Goal: Information Seeking & Learning: Learn about a topic

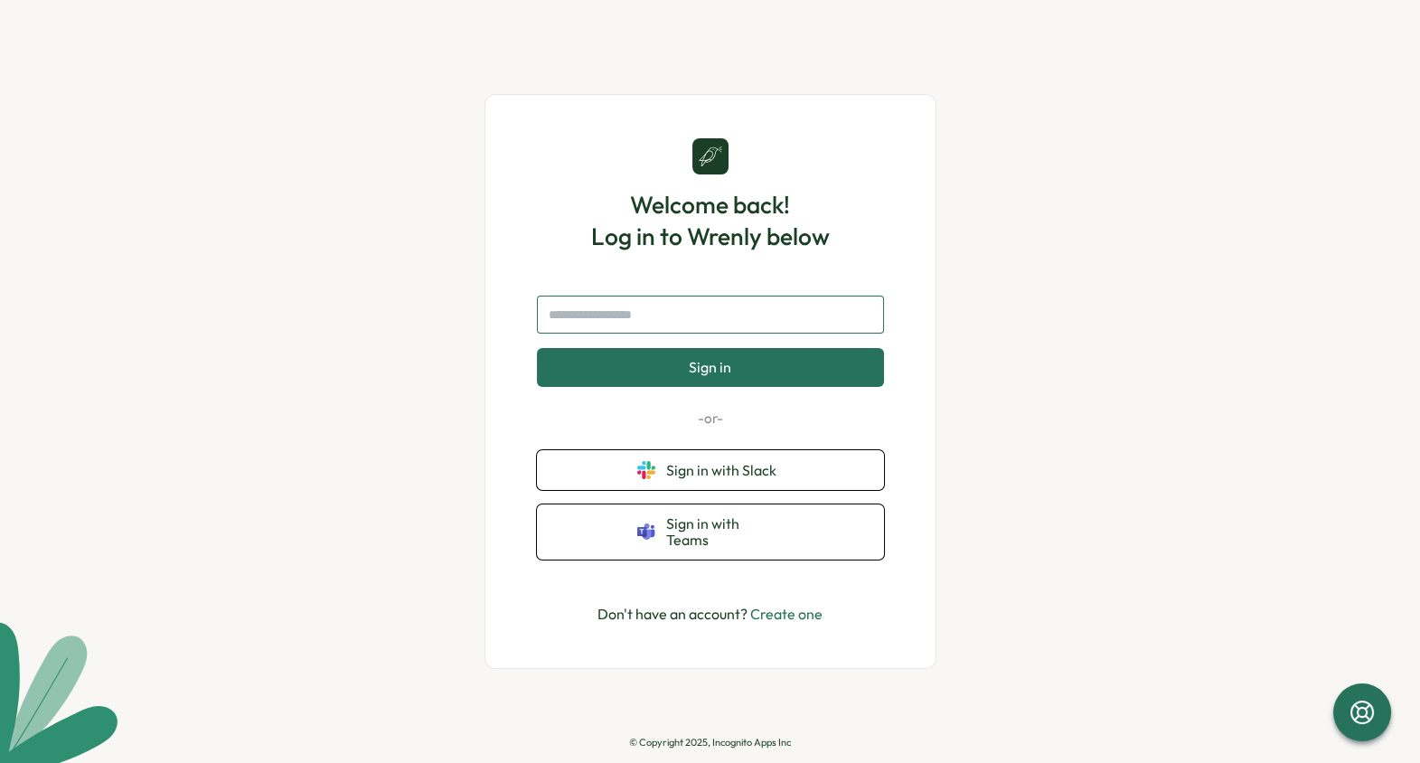
click at [644, 312] on input "text" at bounding box center [710, 315] width 347 height 38
type input "**********"
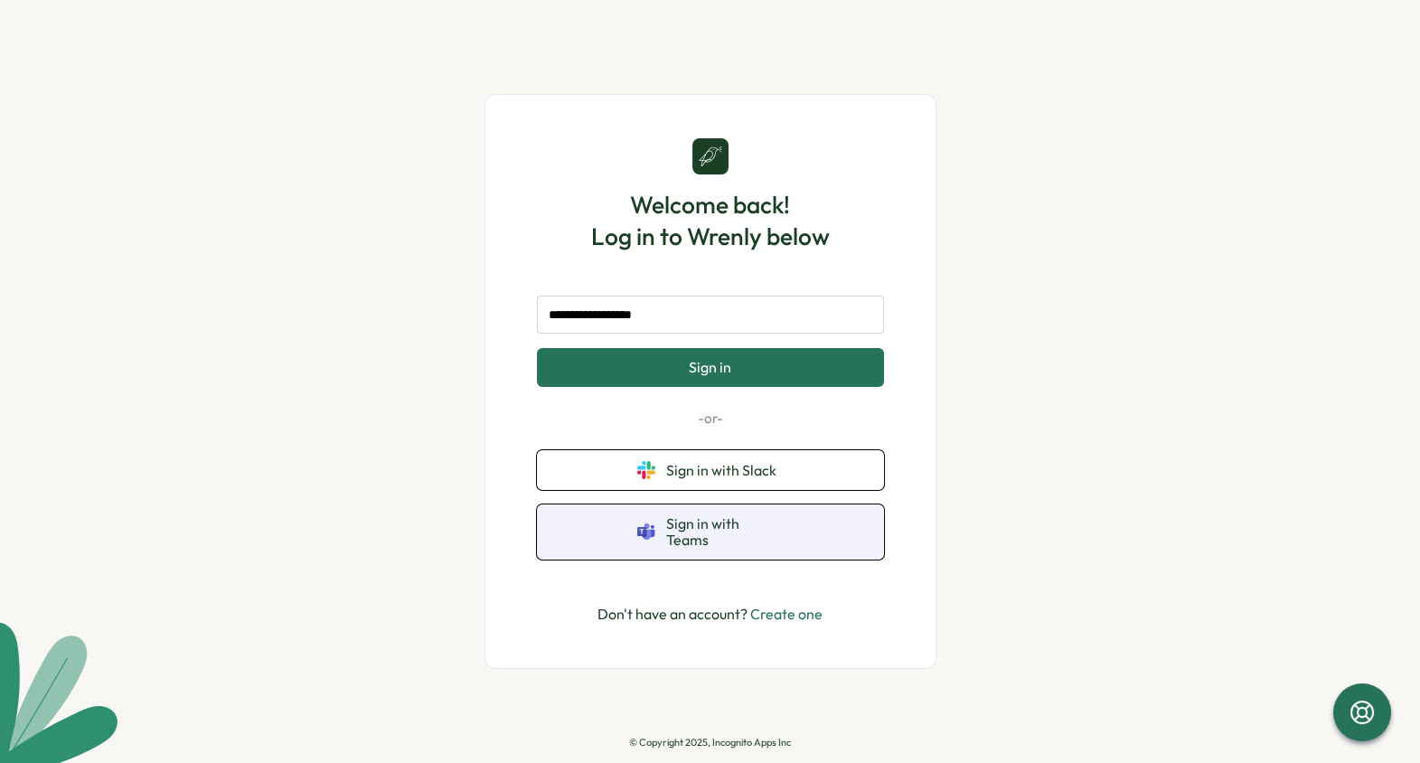
click at [702, 539] on span "Sign in with Teams" at bounding box center [724, 531] width 117 height 33
click at [663, 534] on button "Sign in with Teams" at bounding box center [710, 531] width 347 height 55
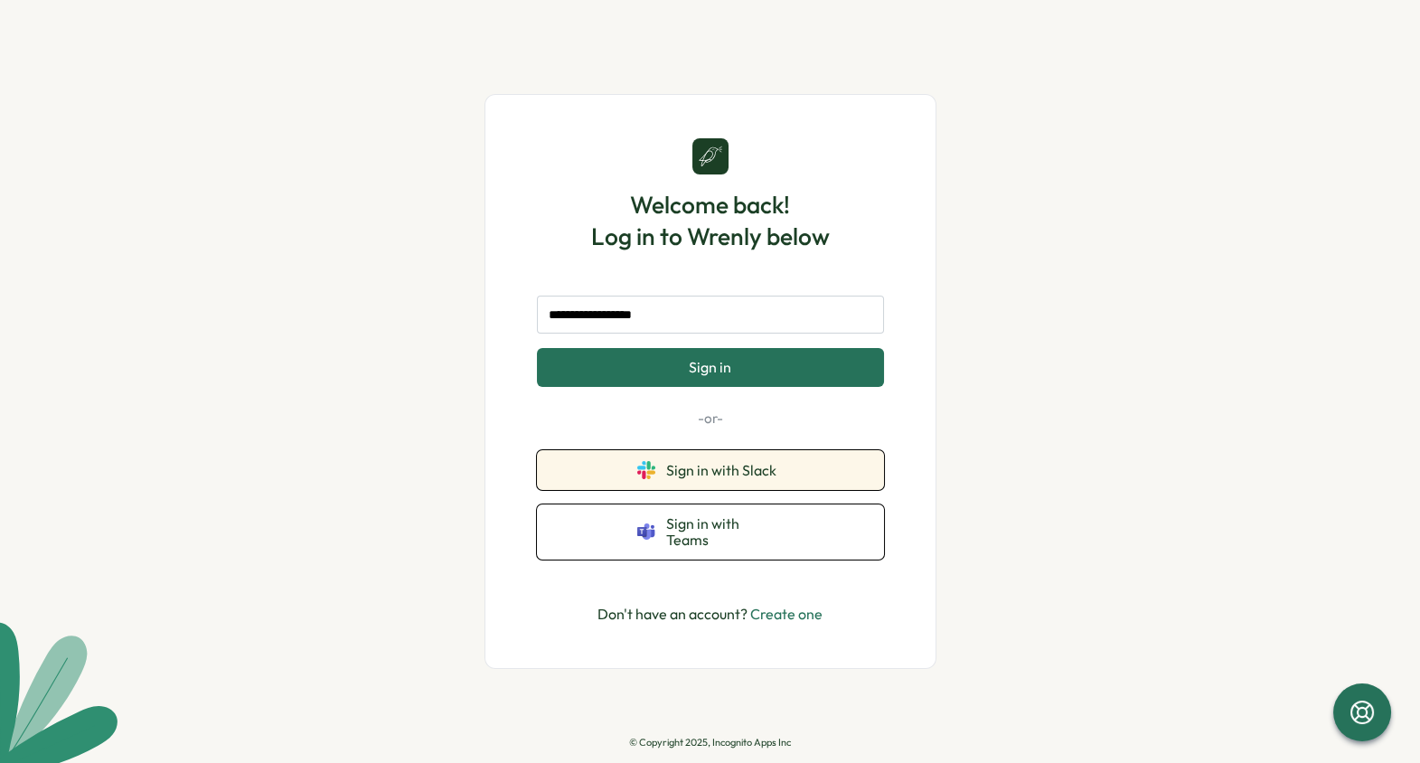
click at [680, 478] on span "Sign in with Slack" at bounding box center [724, 470] width 117 height 16
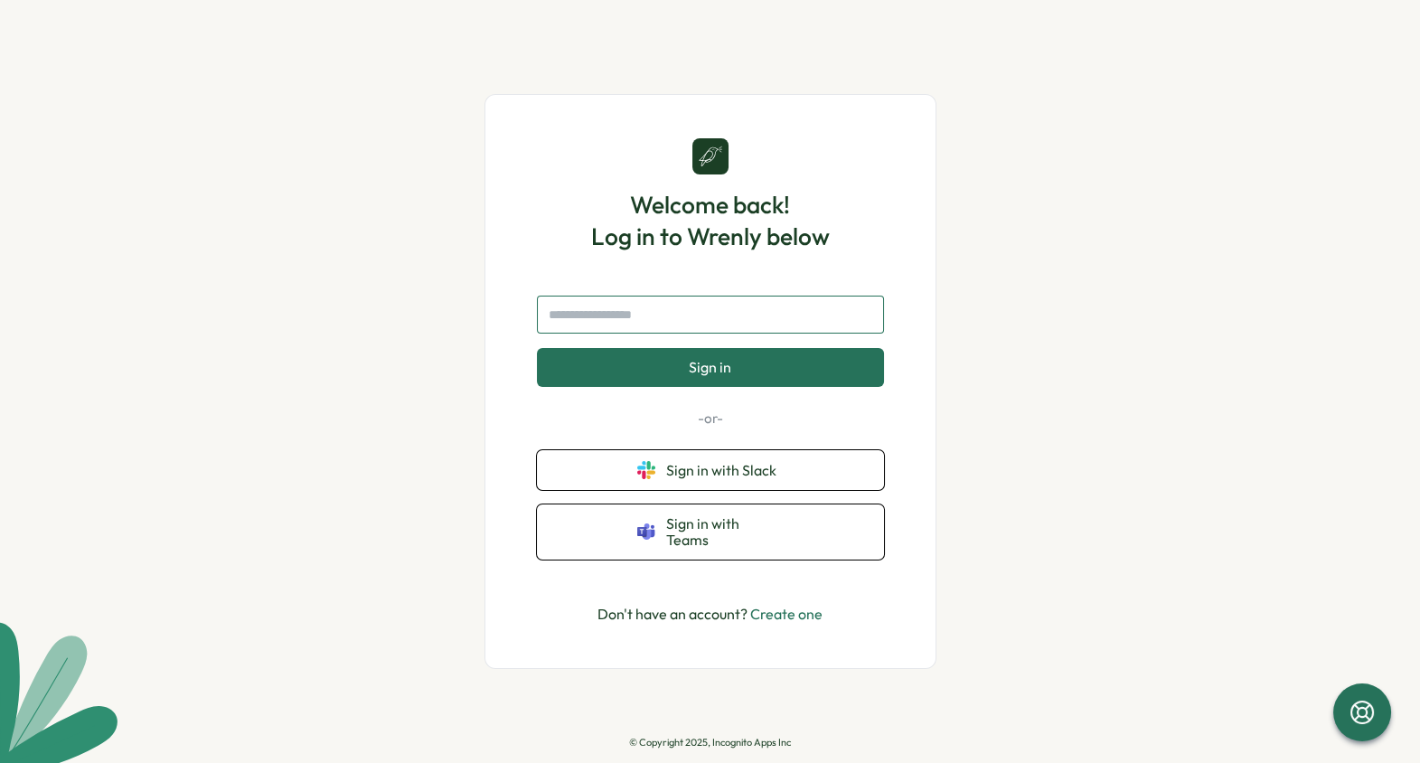
click at [584, 325] on input "text" at bounding box center [710, 315] width 347 height 38
type input "**********"
click at [707, 384] on button "Sign in" at bounding box center [710, 367] width 347 height 38
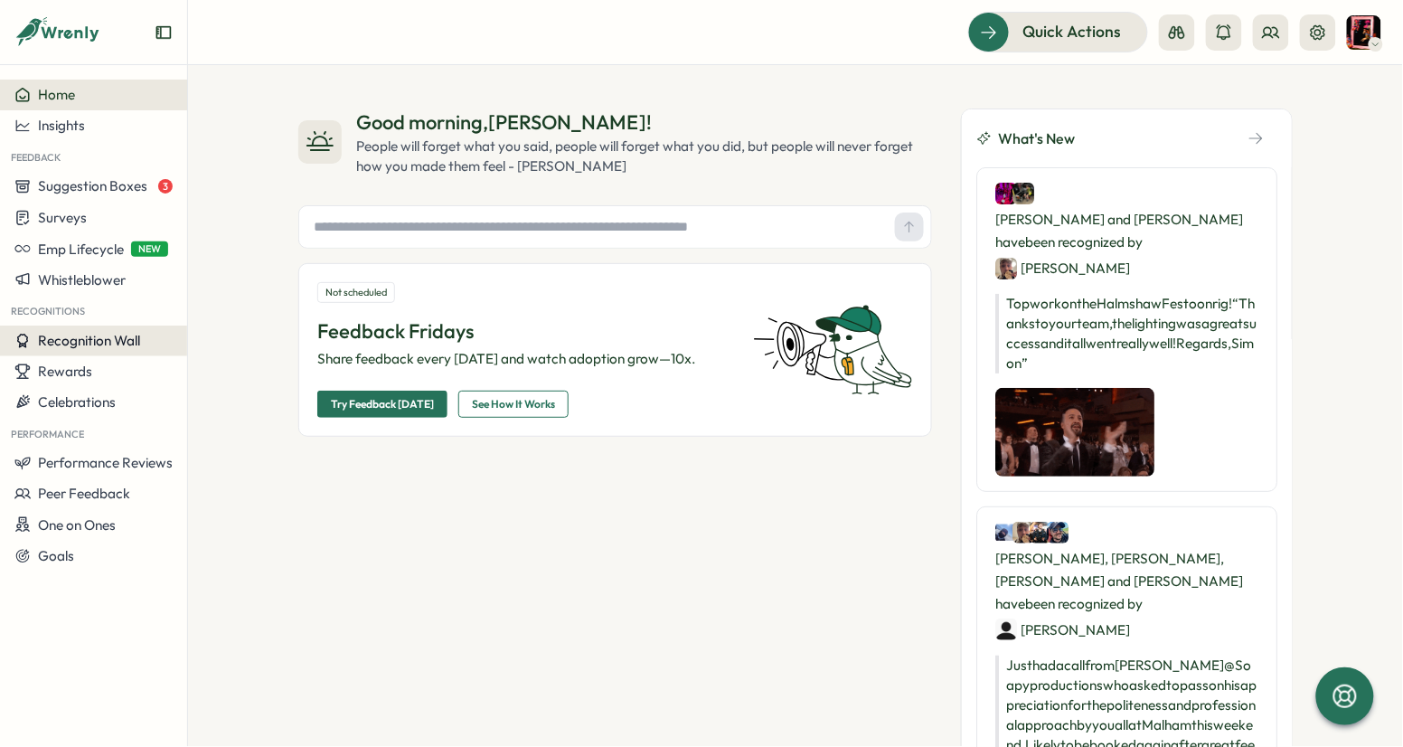
click at [97, 344] on span "Recognition Wall" at bounding box center [89, 340] width 102 height 17
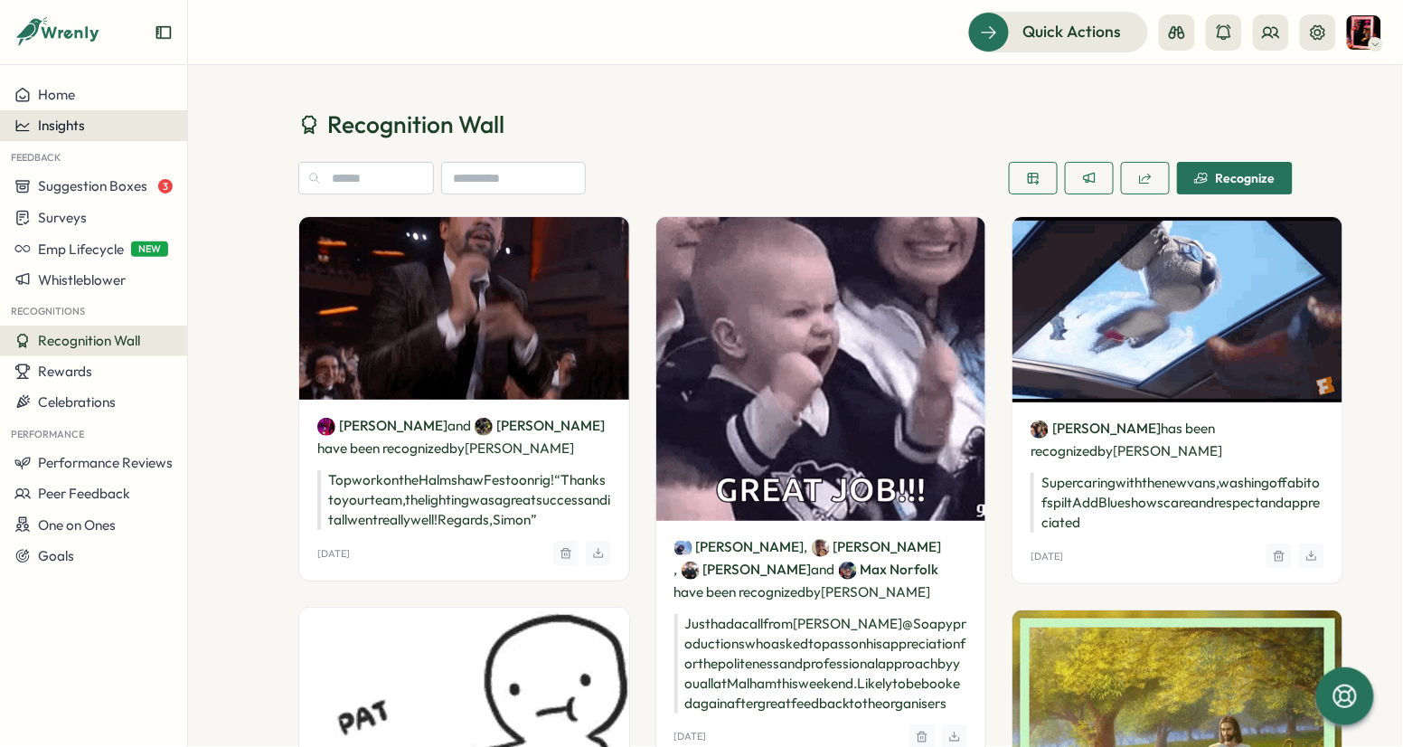
click at [69, 128] on span "Insights" at bounding box center [61, 125] width 47 height 17
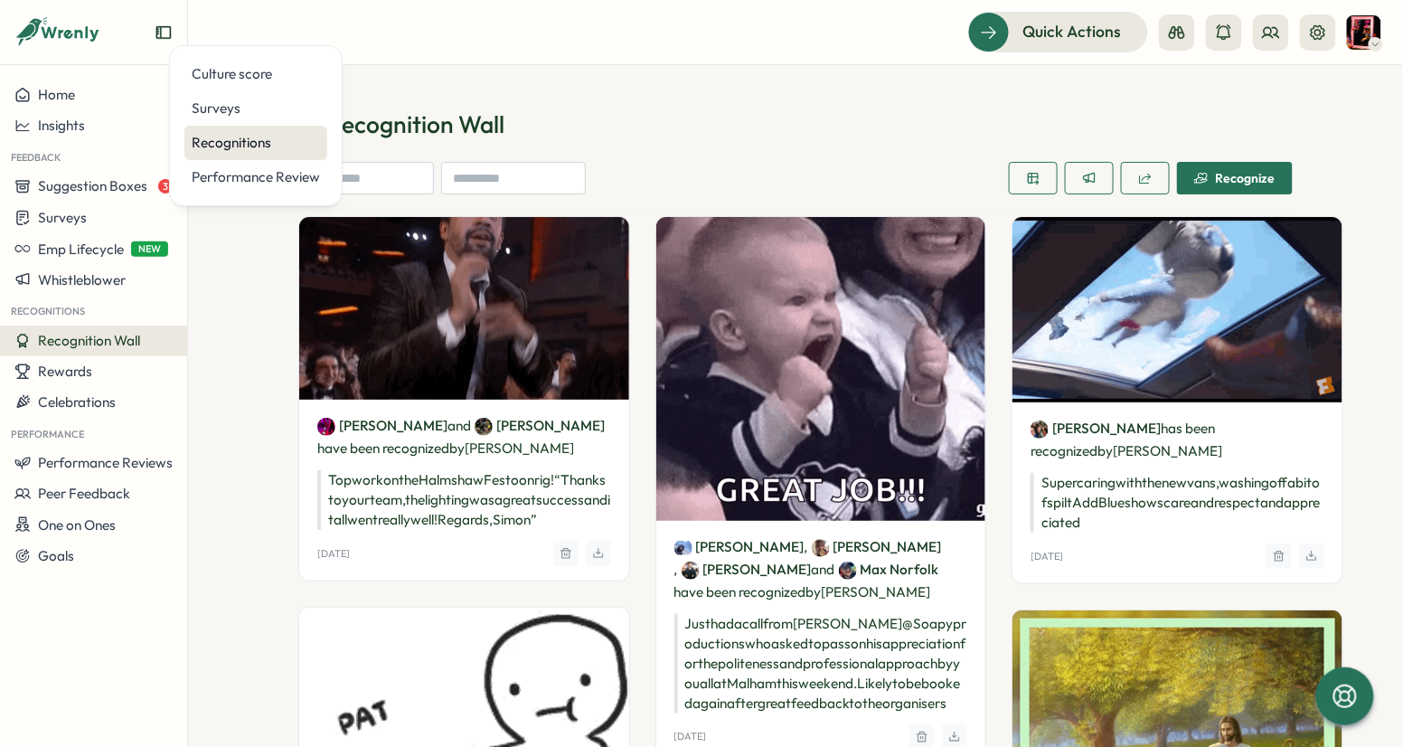
click at [226, 145] on div "Recognitions" at bounding box center [256, 143] width 128 height 20
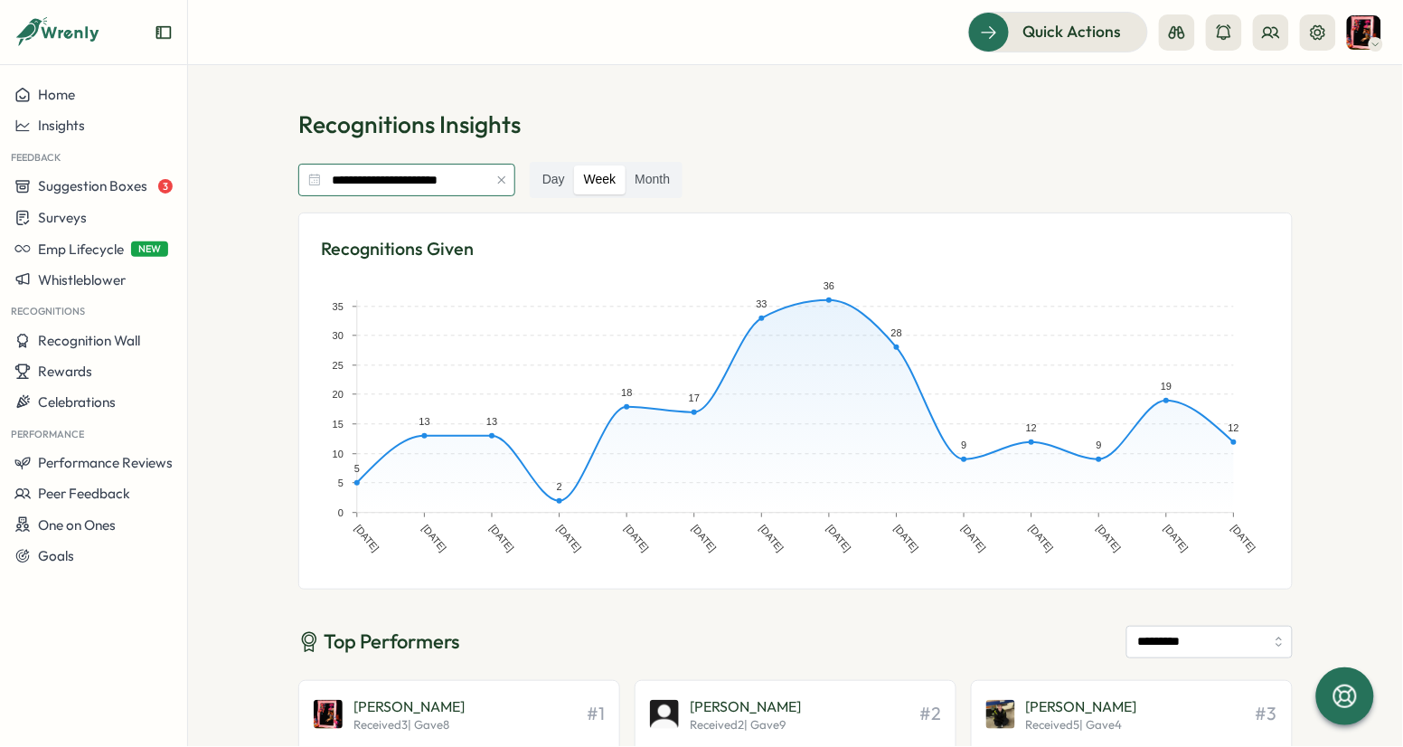
click at [426, 181] on input "**********" at bounding box center [406, 180] width 217 height 33
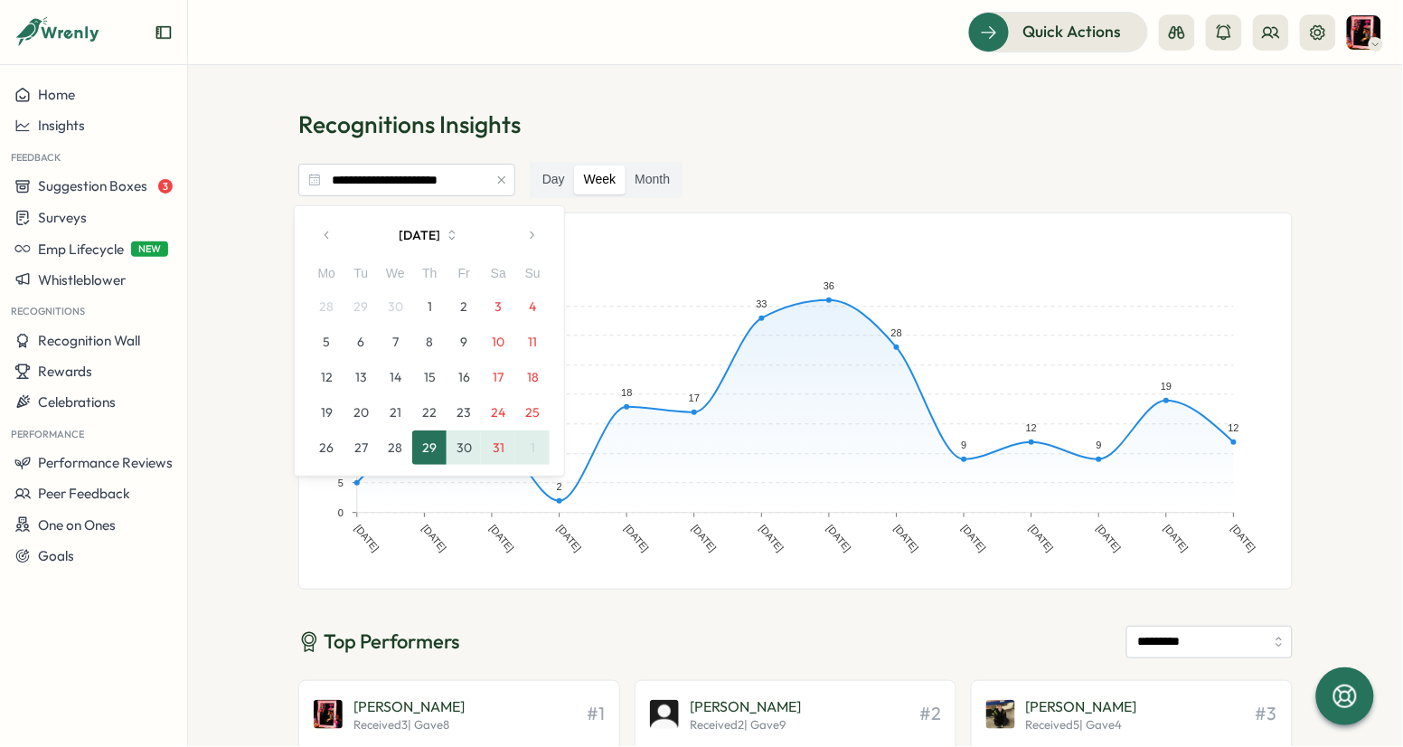
click at [432, 309] on button "1" at bounding box center [429, 306] width 34 height 34
click at [533, 231] on icon "button" at bounding box center [531, 235] width 13 height 13
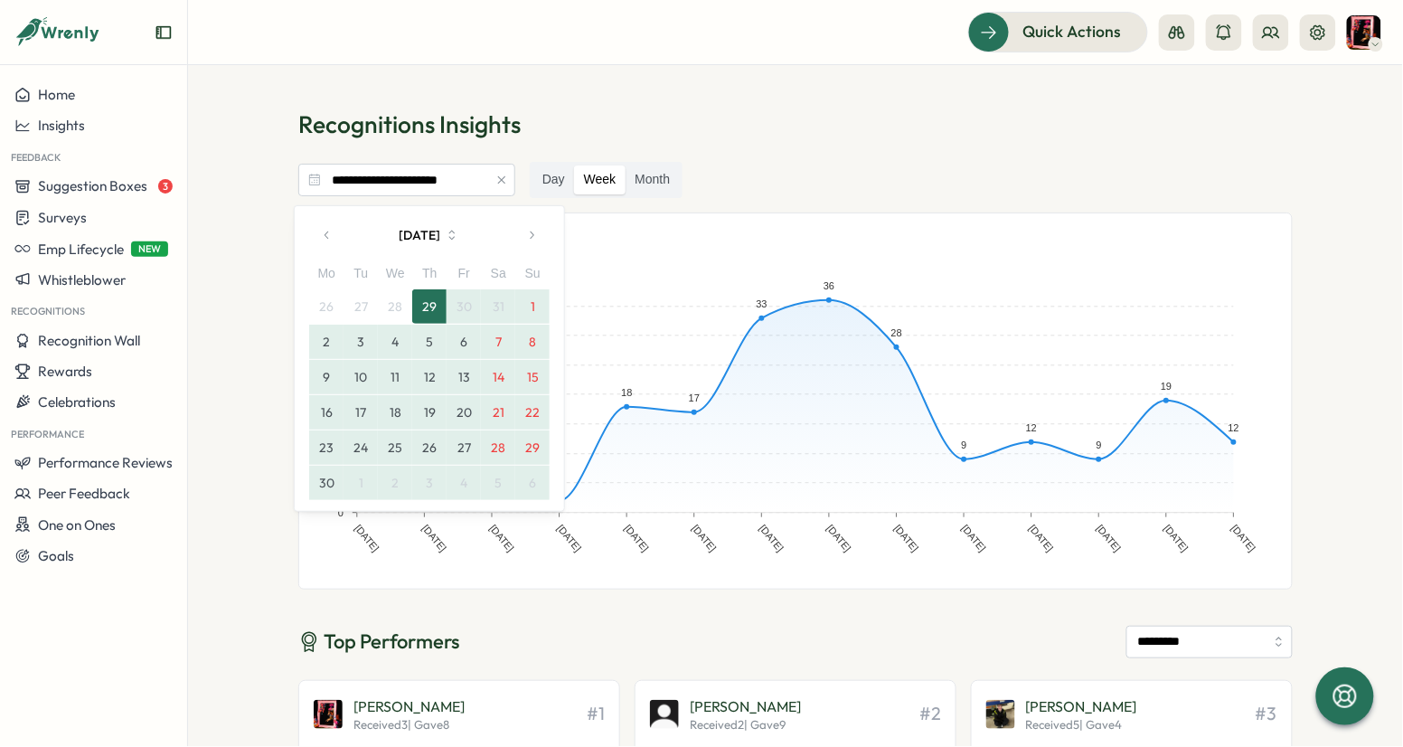
click at [533, 231] on icon "button" at bounding box center [531, 235] width 13 height 13
click at [531, 237] on icon "button" at bounding box center [531, 235] width 13 height 13
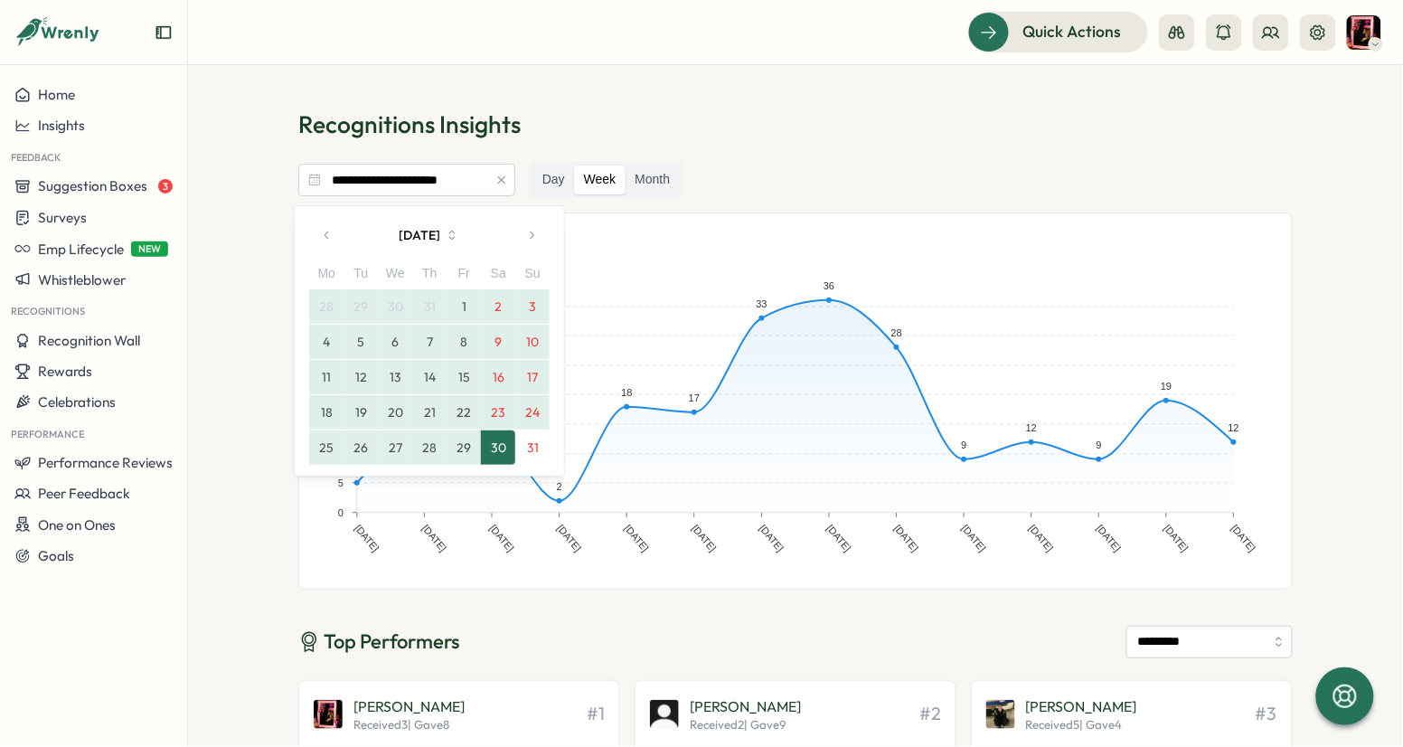
click at [493, 450] on button "30" at bounding box center [498, 447] width 34 height 34
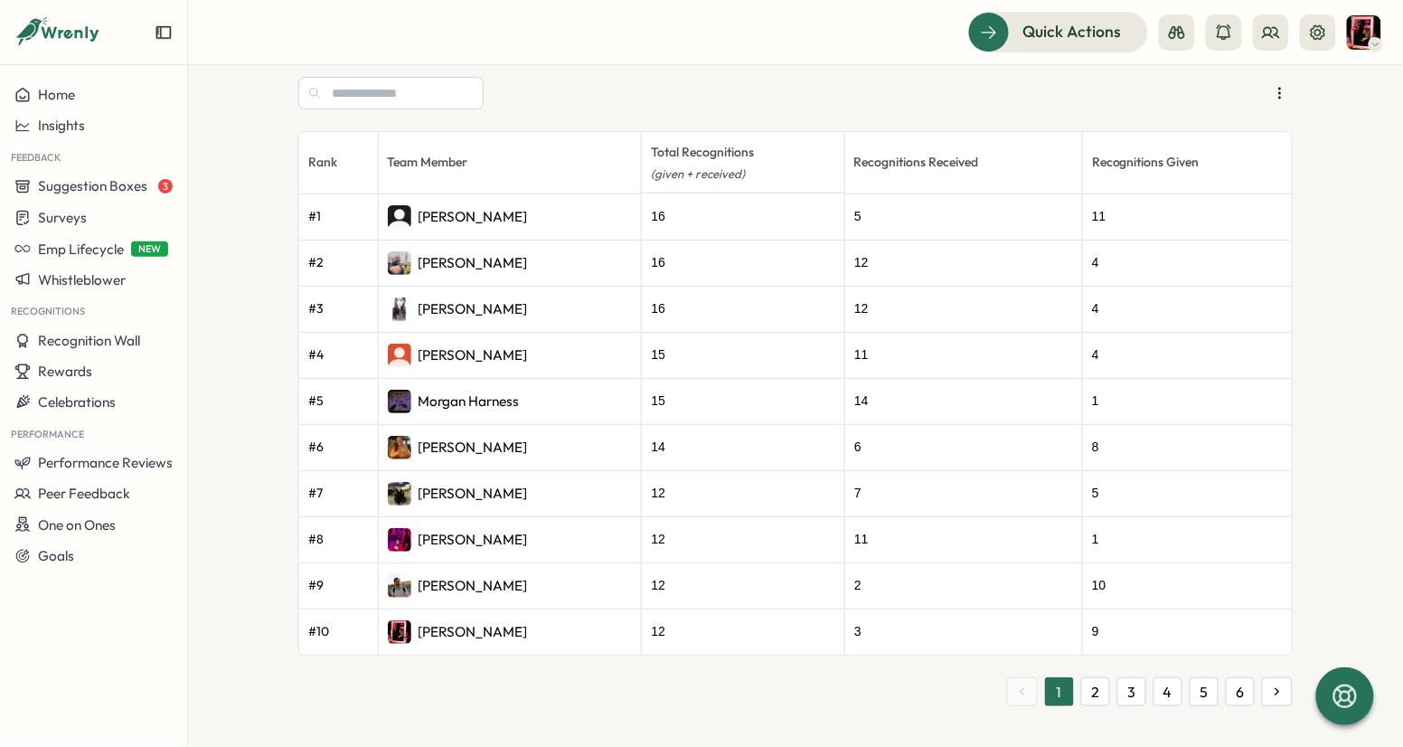
scroll to position [917, 0]
click at [1088, 688] on button "2" at bounding box center [1095, 691] width 29 height 29
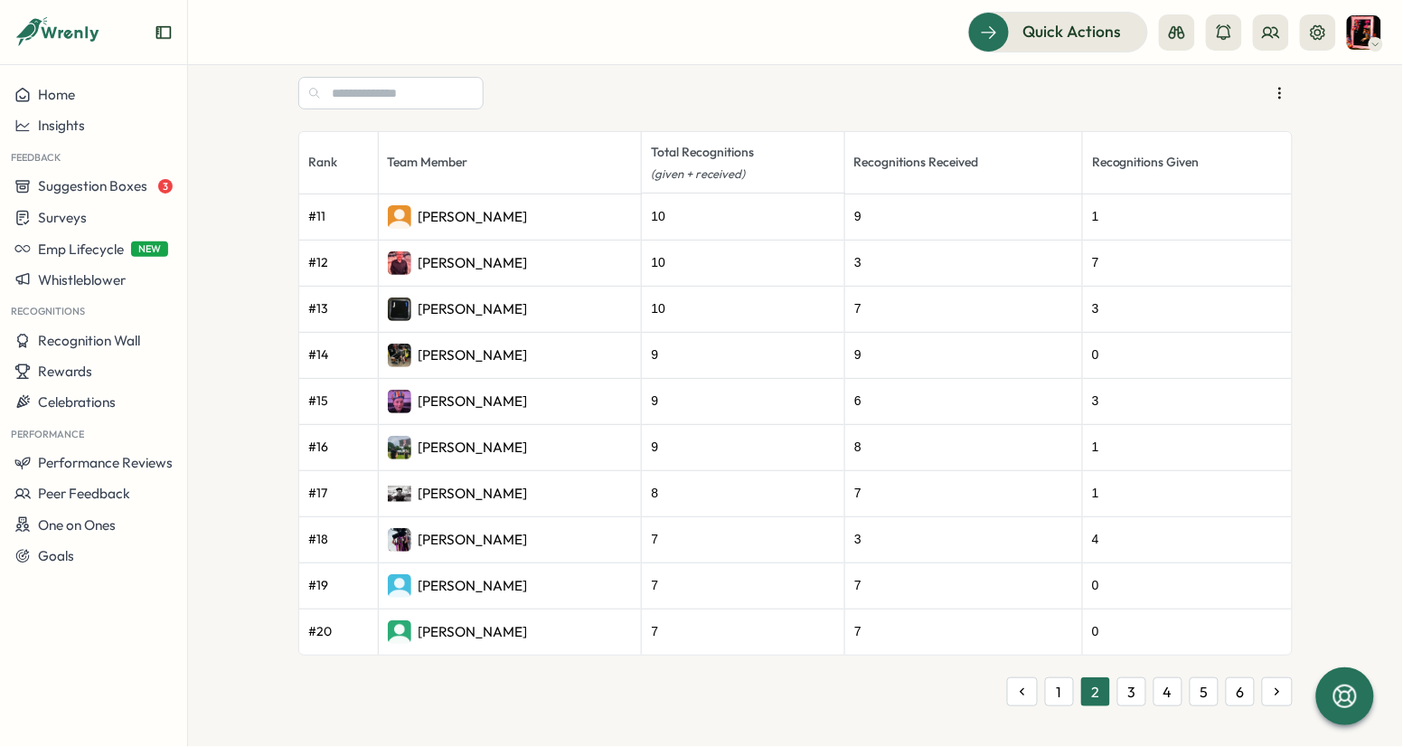
scroll to position [0, 0]
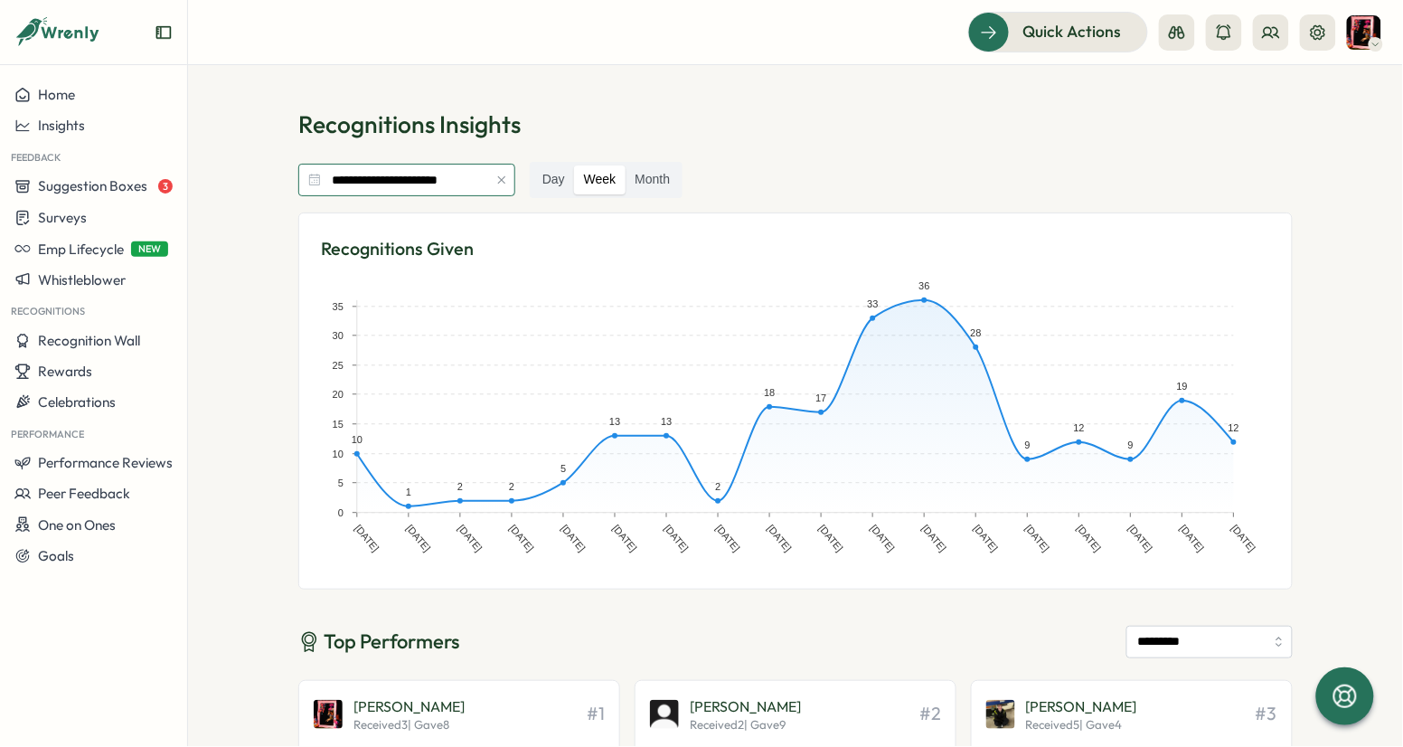
click at [424, 178] on input "**********" at bounding box center [406, 180] width 217 height 33
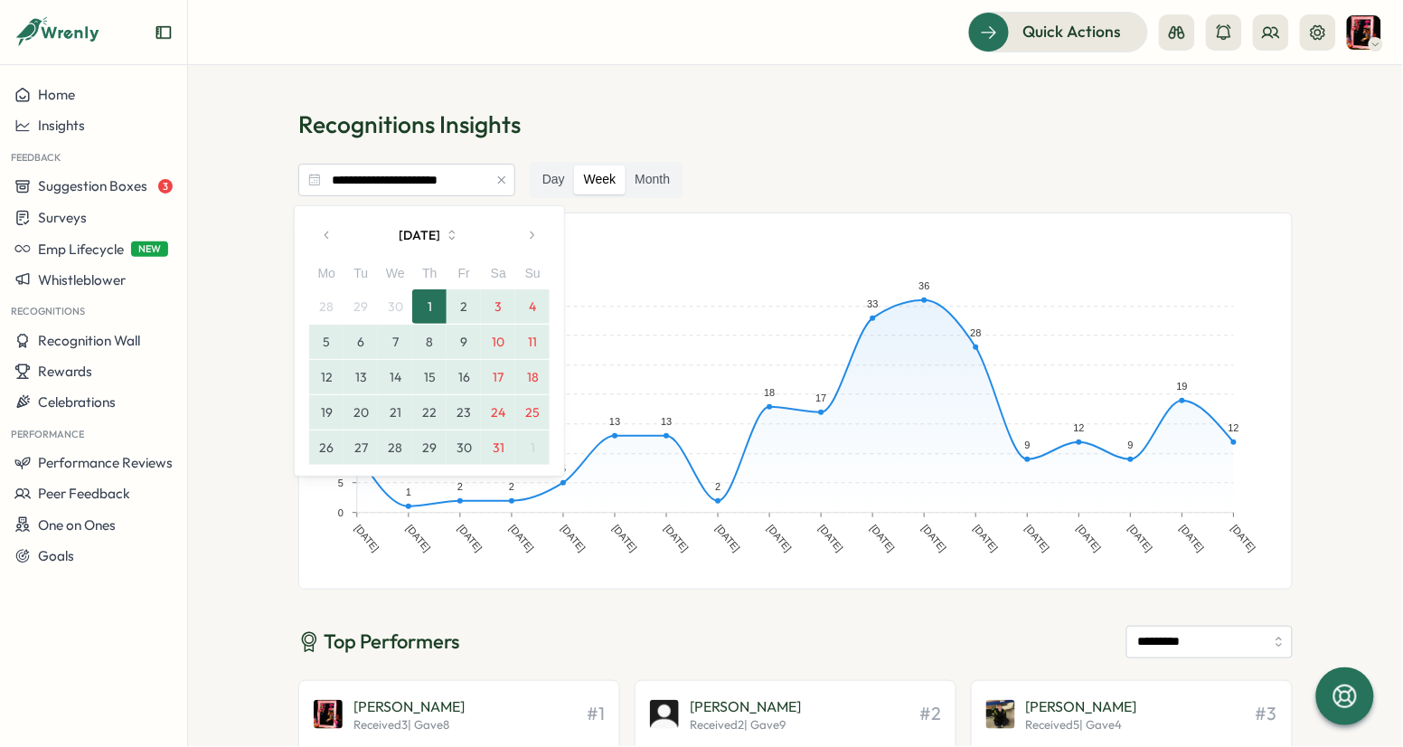
click at [496, 449] on button "31" at bounding box center [498, 447] width 34 height 34
type input "**********"
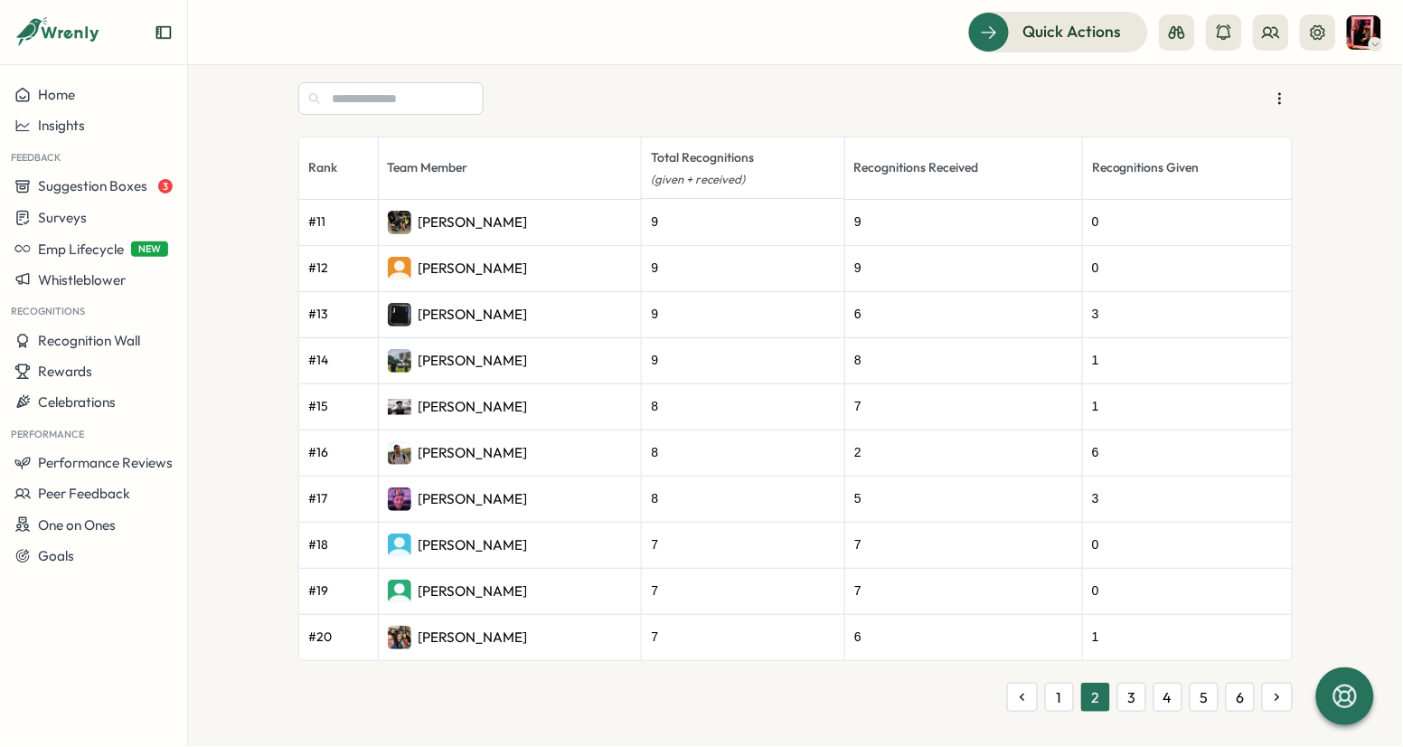
scroll to position [917, 0]
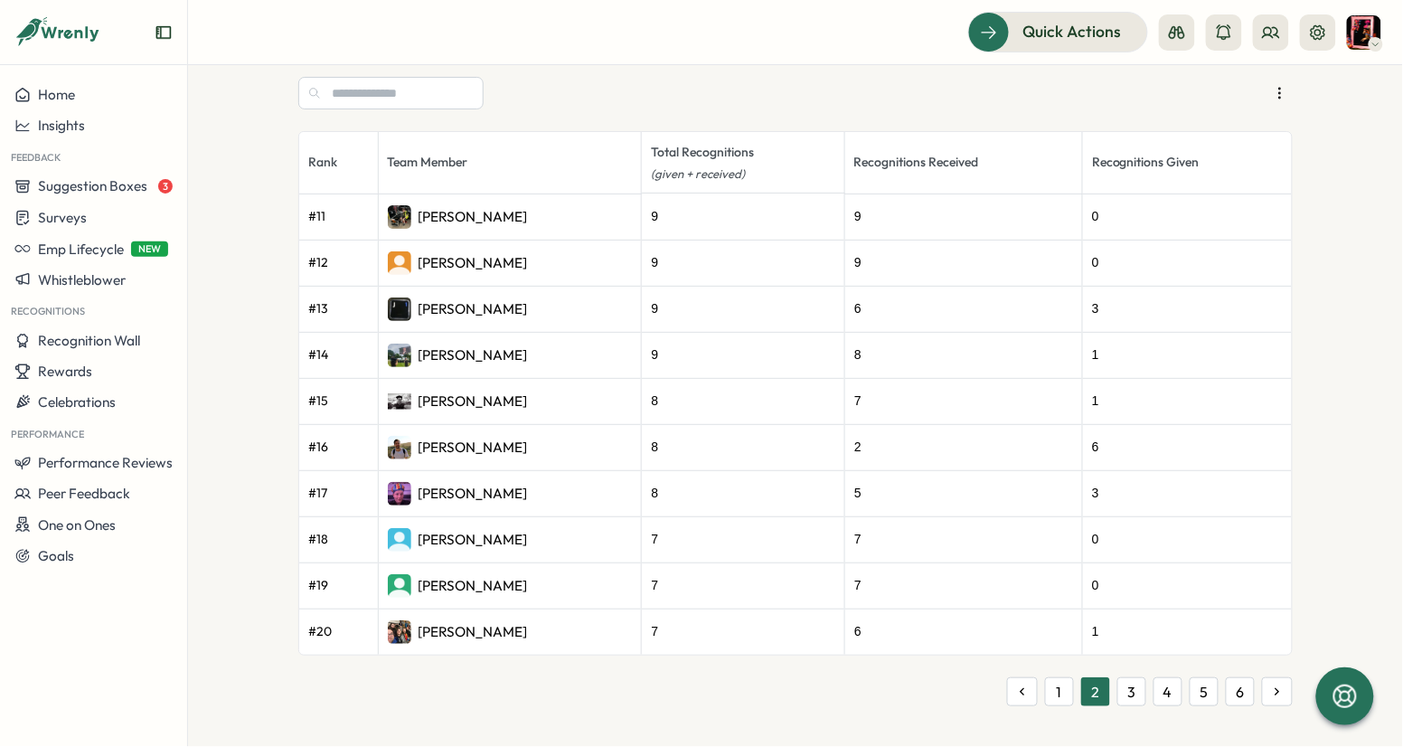
click at [1059, 690] on button "1" at bounding box center [1059, 691] width 29 height 29
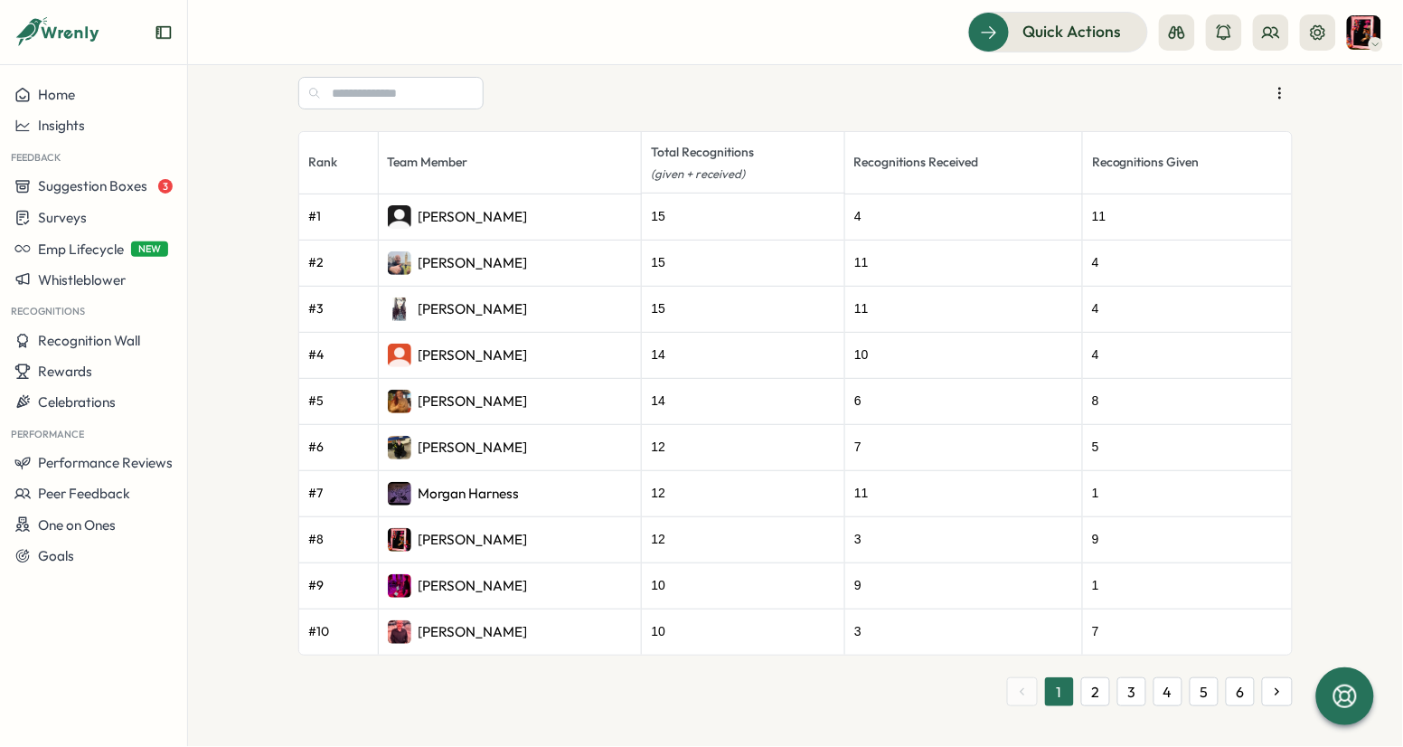
click at [1092, 691] on button "2" at bounding box center [1095, 691] width 29 height 29
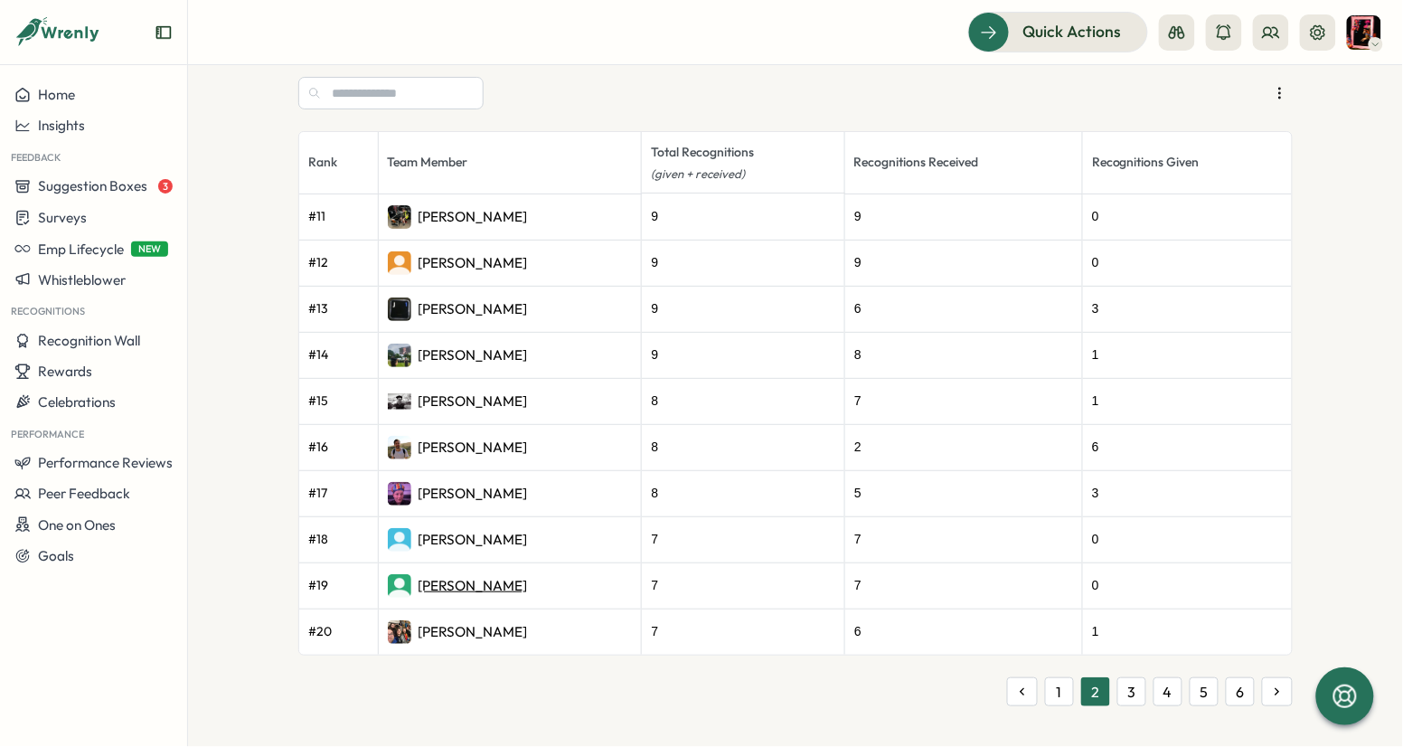
click at [460, 579] on p "Fin Watson" at bounding box center [472, 586] width 109 height 20
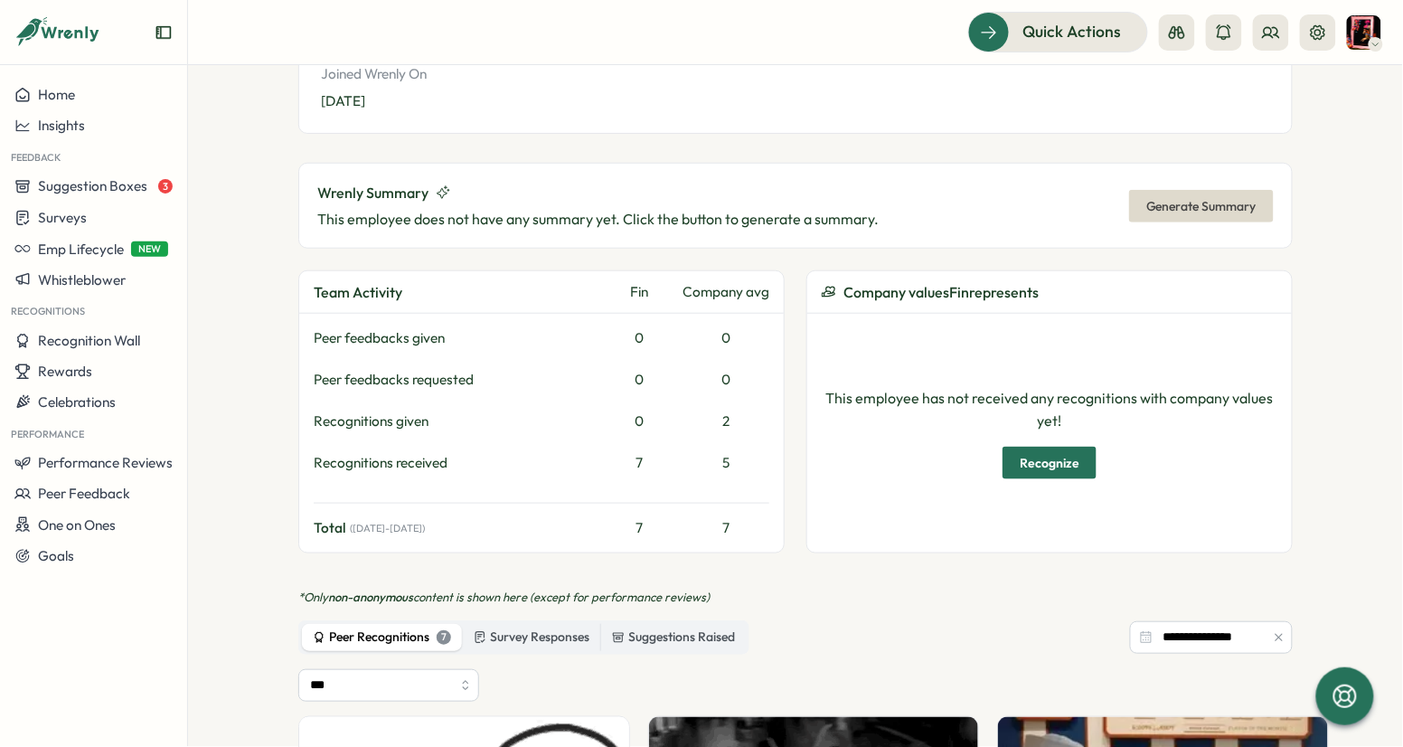
scroll to position [359, 0]
click at [1194, 191] on span "Generate Summary" at bounding box center [1201, 206] width 110 height 31
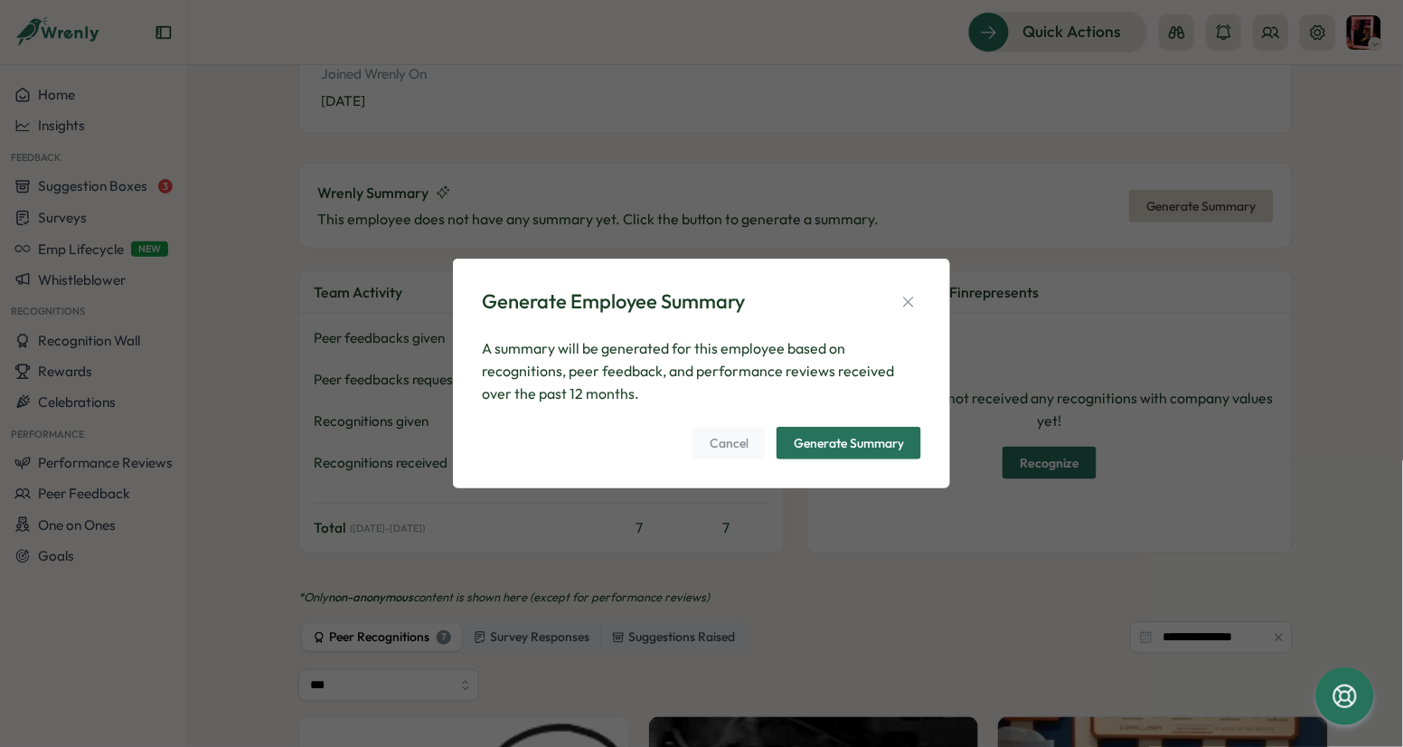
click at [820, 446] on div "Generate Summary" at bounding box center [849, 443] width 110 height 13
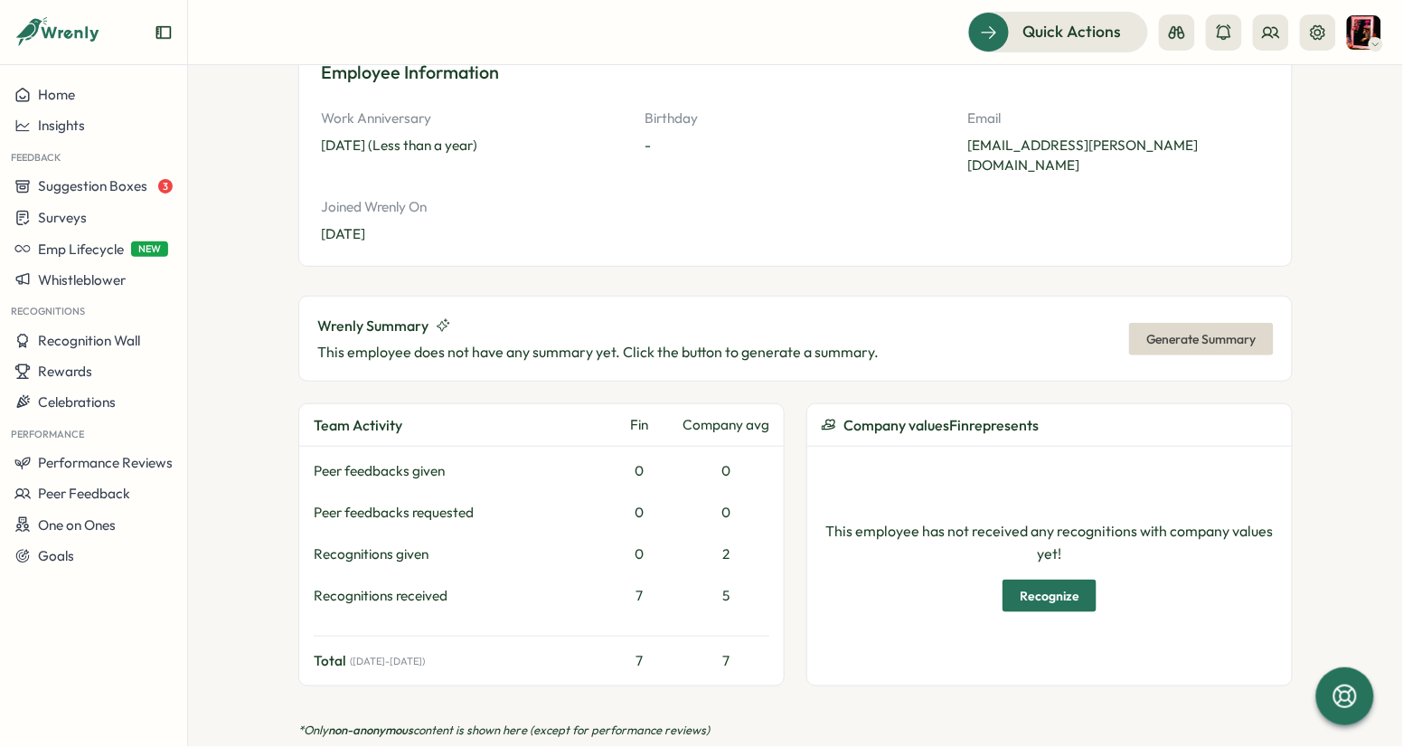
scroll to position [0, 0]
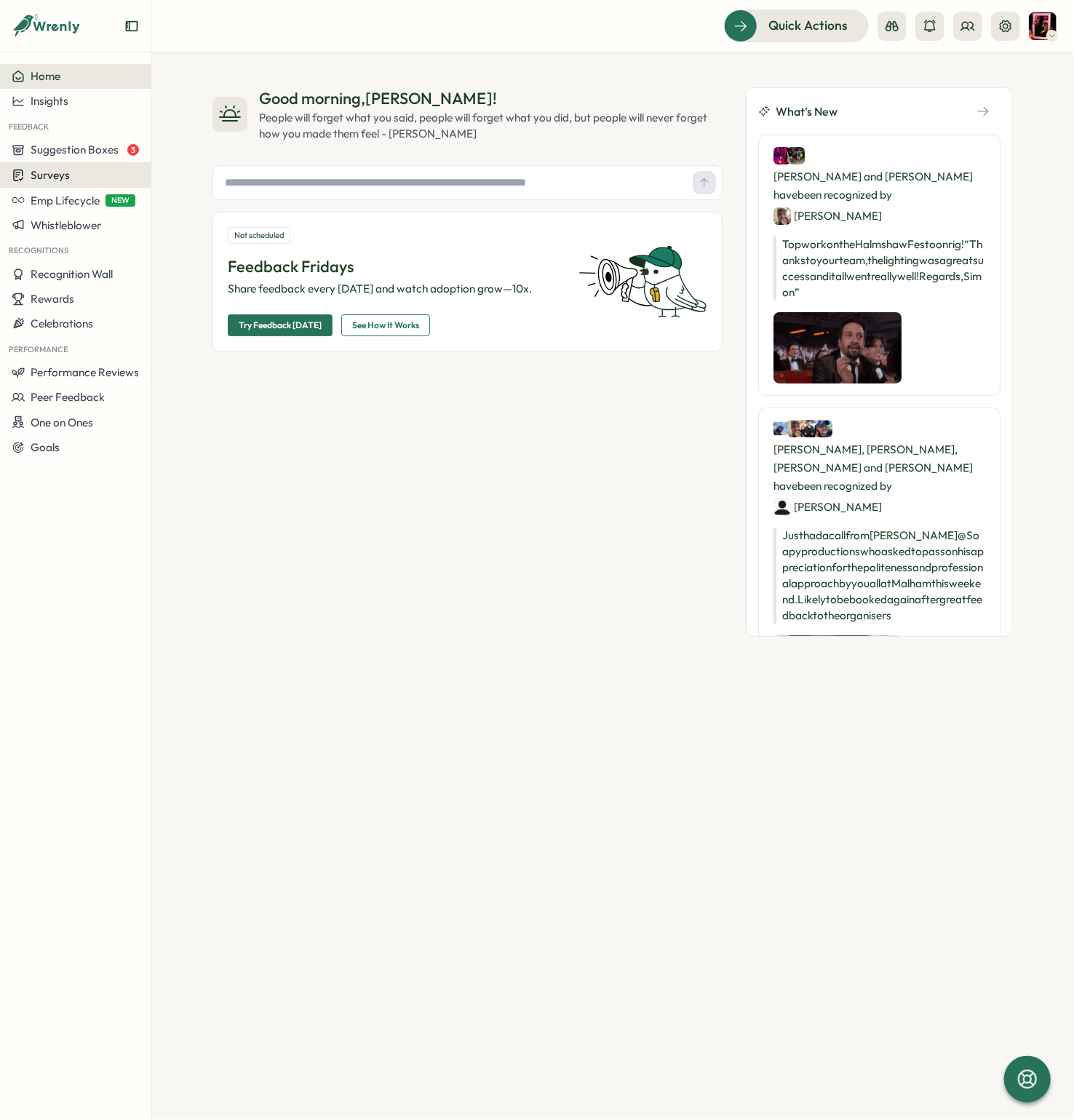
click at [63, 172] on span "Surveys" at bounding box center [50, 175] width 39 height 14
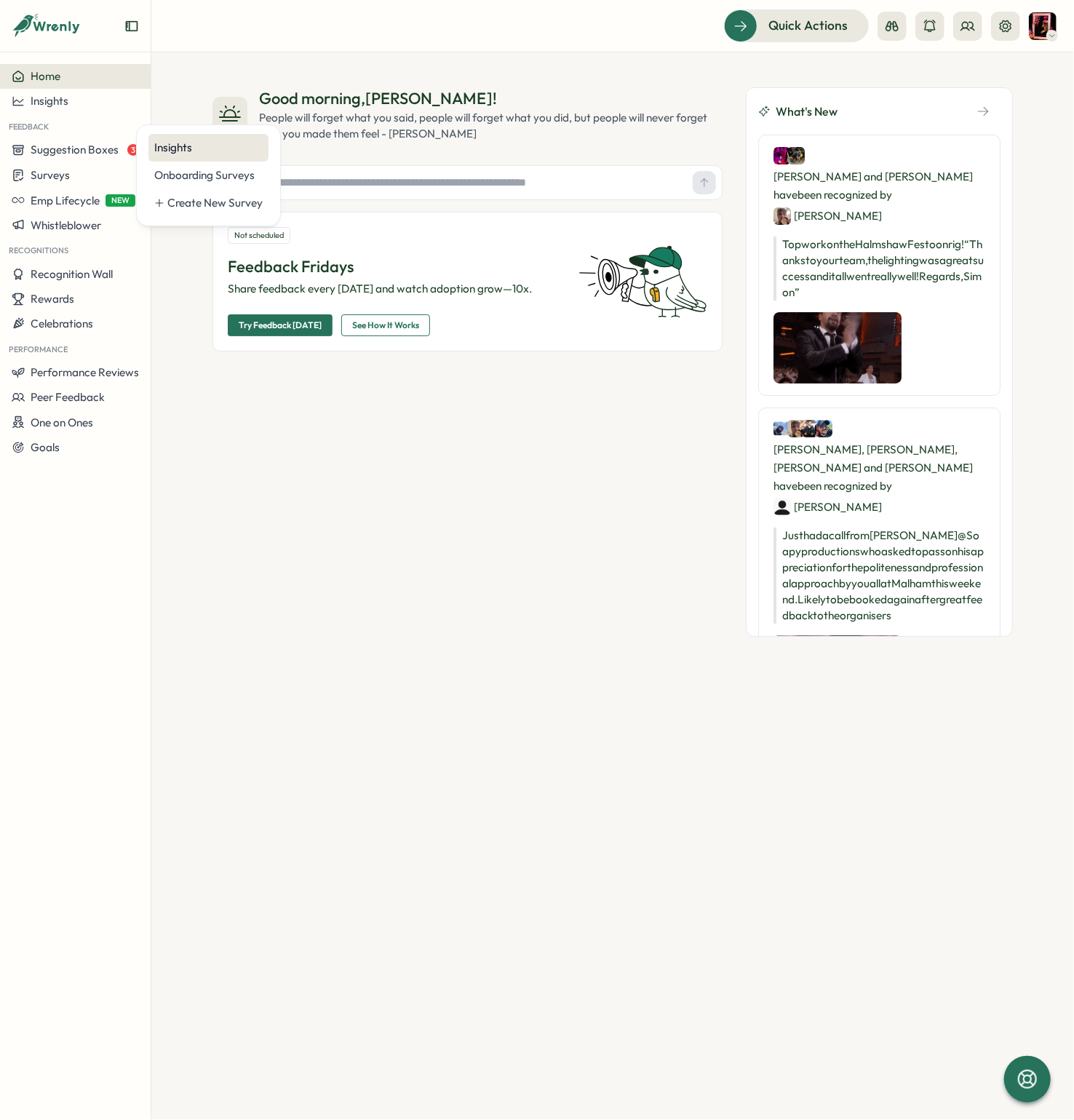
click at [163, 153] on div "Insights" at bounding box center [209, 148] width 109 height 16
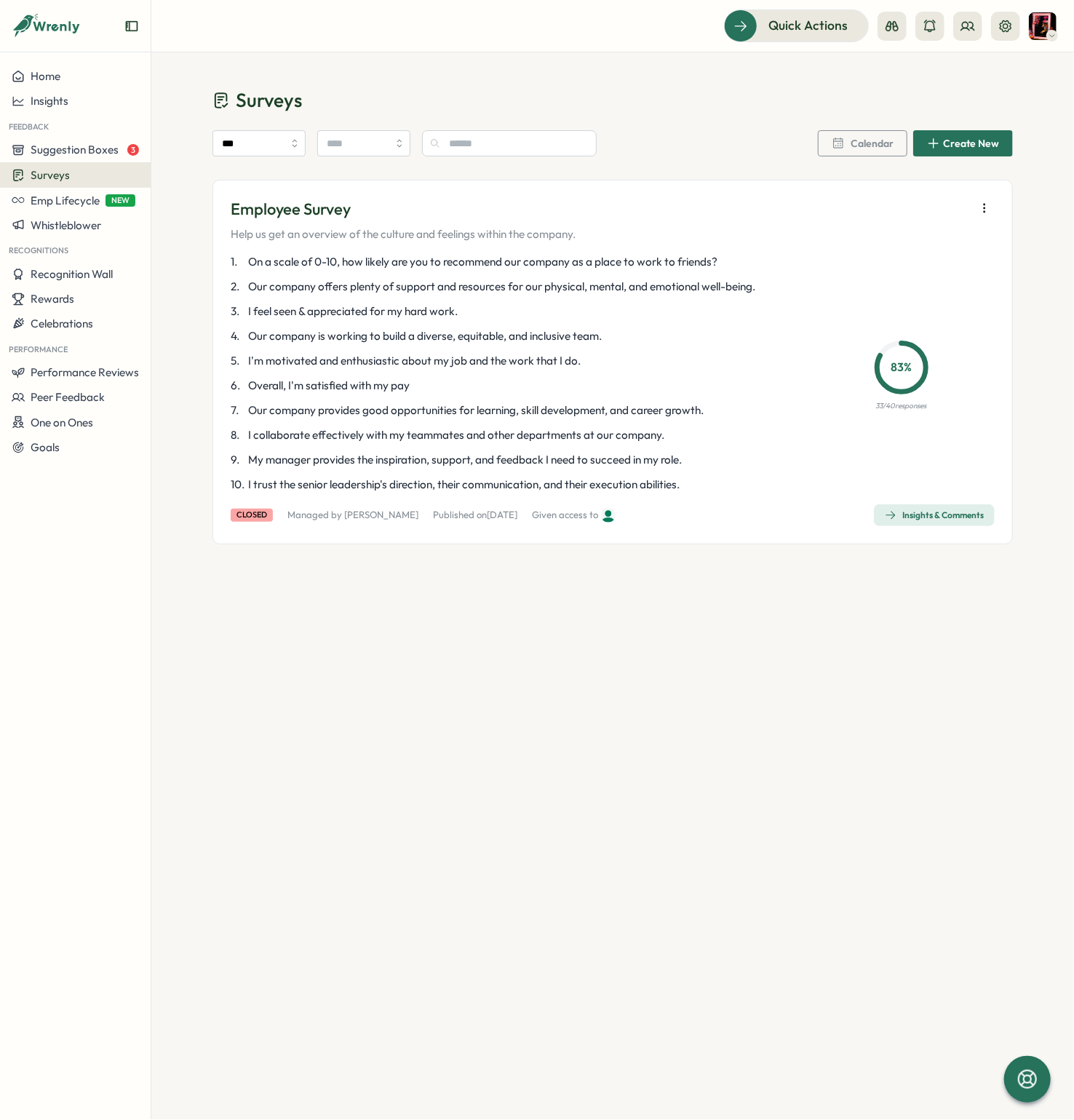
click at [72, 180] on div "Surveys" at bounding box center [75, 175] width 127 height 14
click at [55, 102] on span "Insights" at bounding box center [49, 101] width 38 height 14
click at [192, 118] on div "Recognitions" at bounding box center [206, 115] width 103 height 16
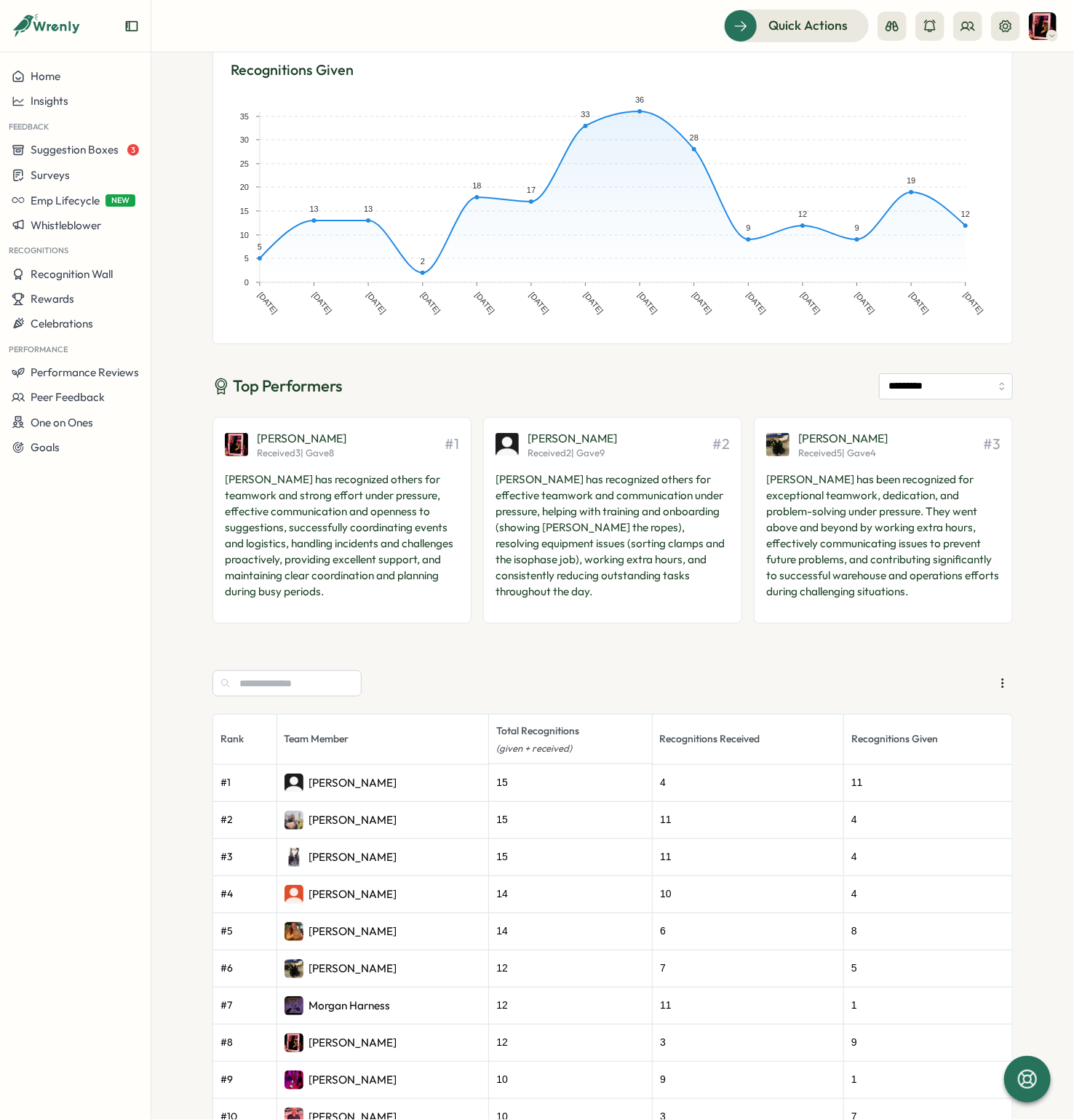
scroll to position [220, 0]
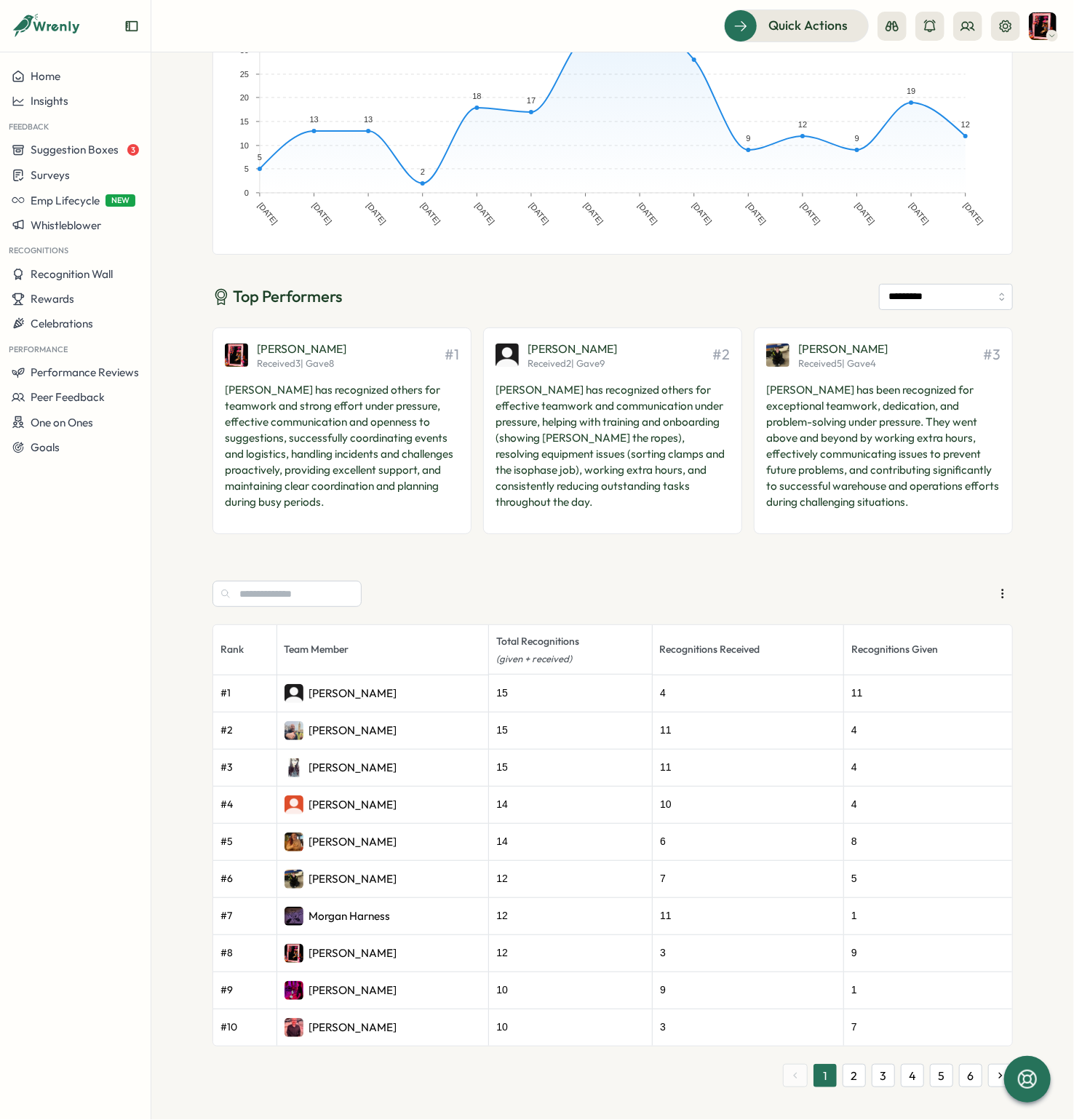
click at [852, 1071] on button "2" at bounding box center [854, 1075] width 23 height 23
click at [321, 950] on p "Fin Watson" at bounding box center [353, 953] width 88 height 16
